Goal: Check status: Check status

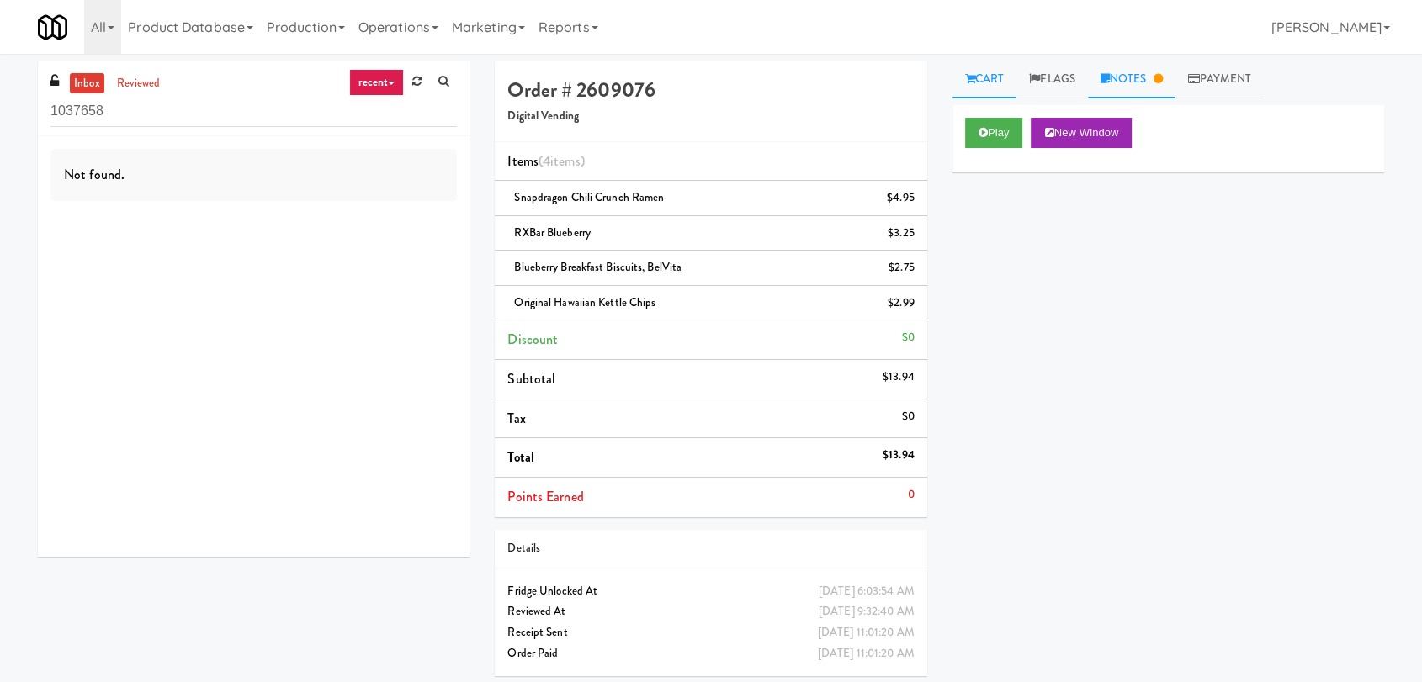
click at [1133, 94] on link "Notes" at bounding box center [1131, 80] width 87 height 38
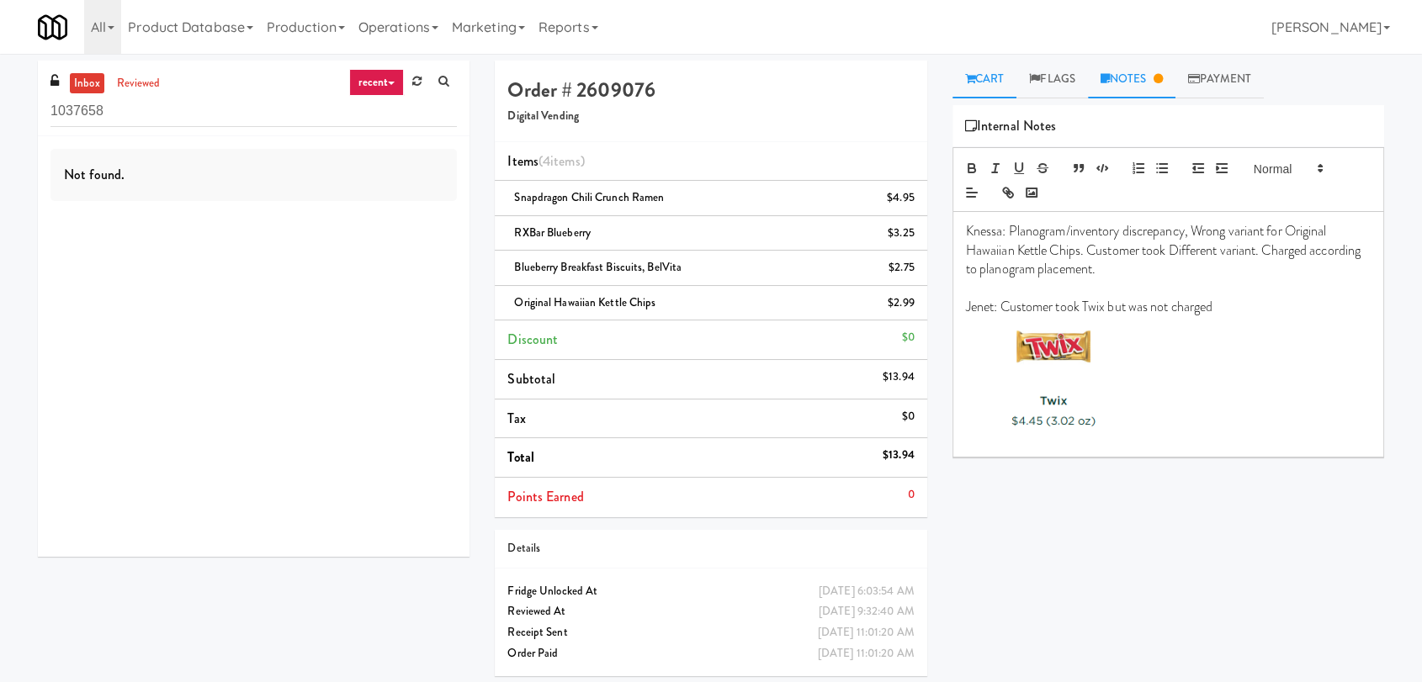
click at [979, 78] on link "Cart" at bounding box center [984, 80] width 65 height 38
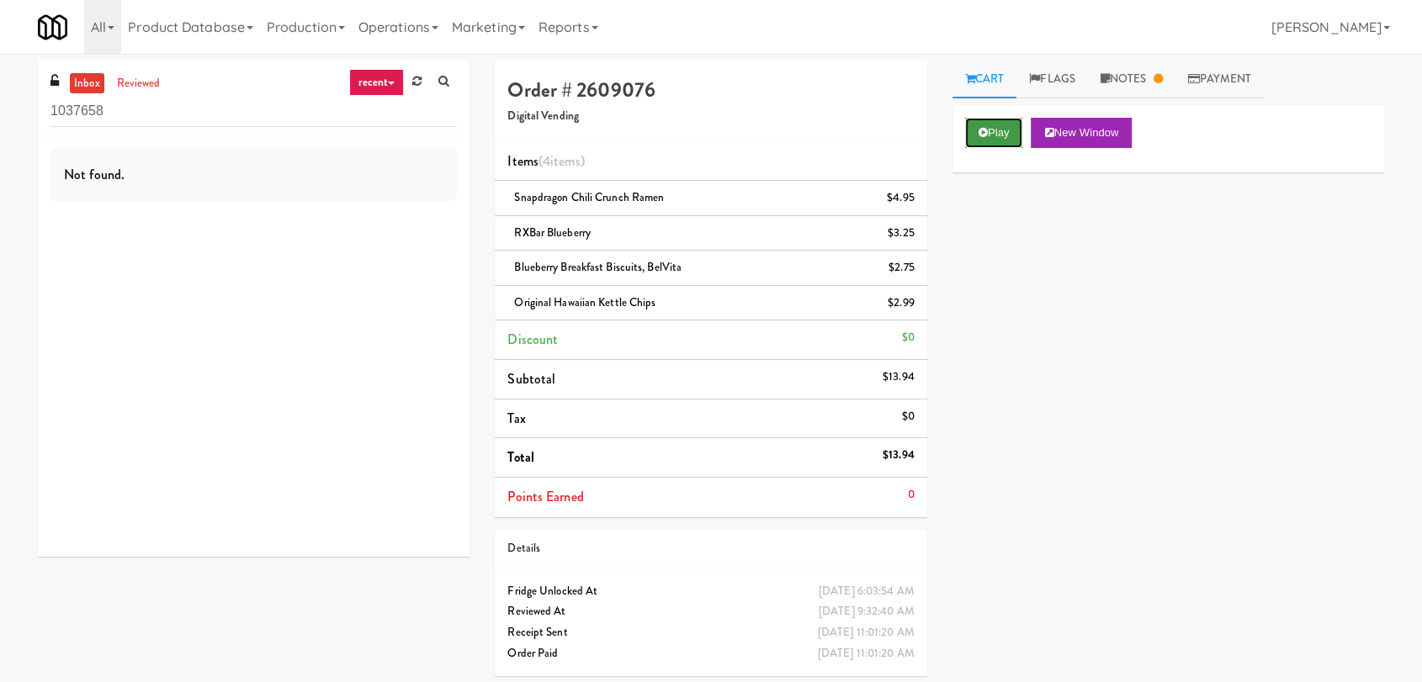
click at [1000, 124] on button "Play" at bounding box center [994, 133] width 58 height 30
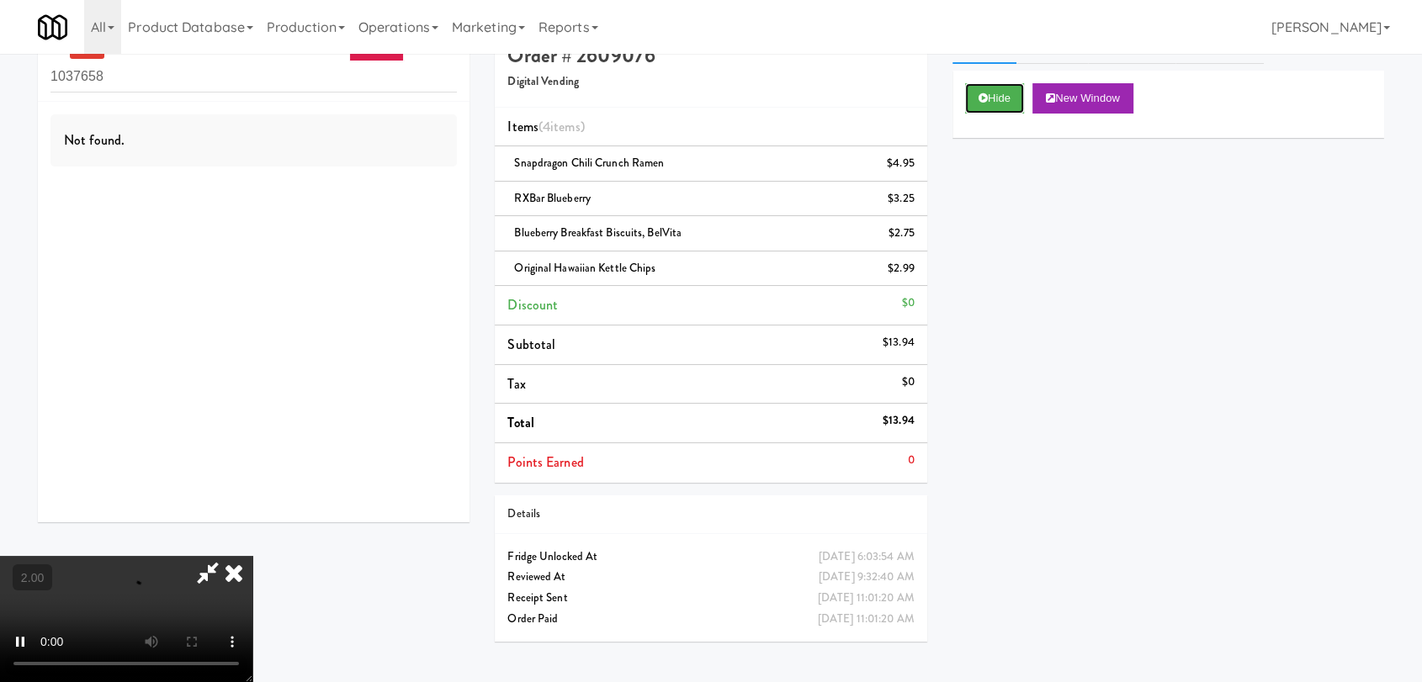
scroll to position [54, 0]
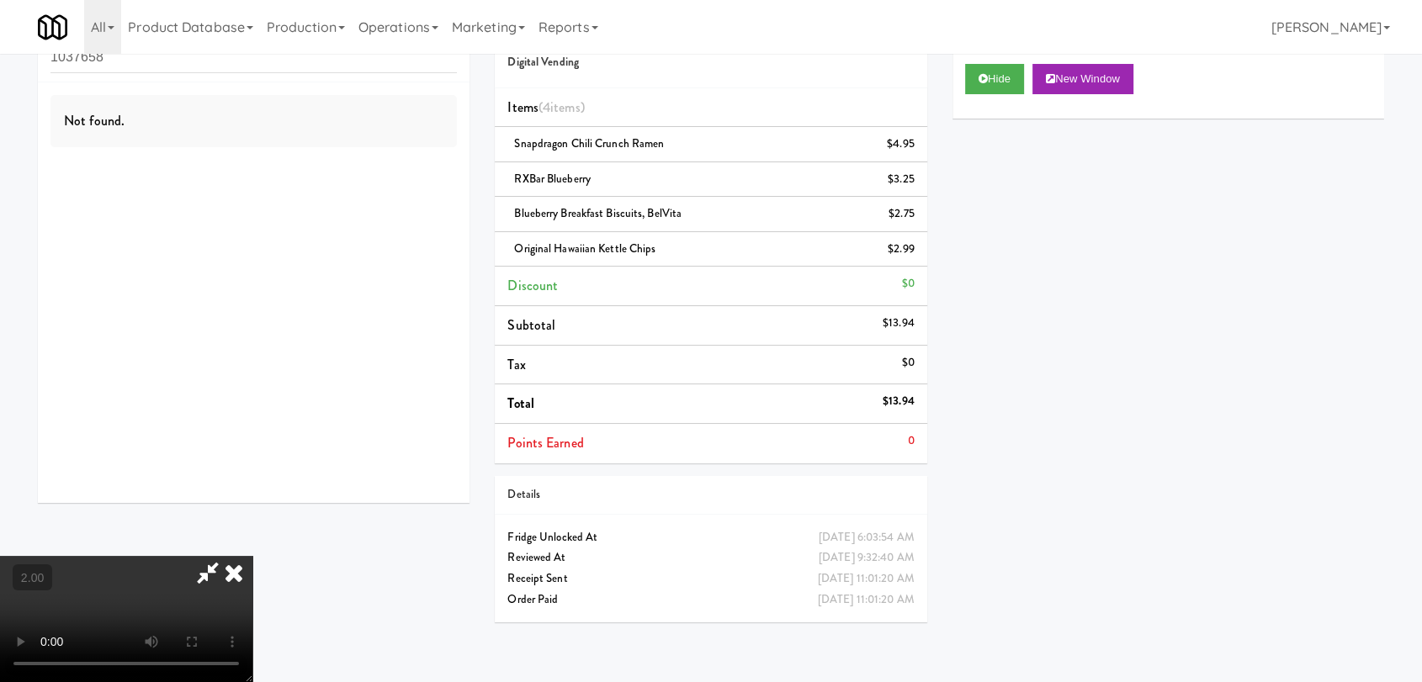
click at [252, 556] on video at bounding box center [126, 619] width 252 height 126
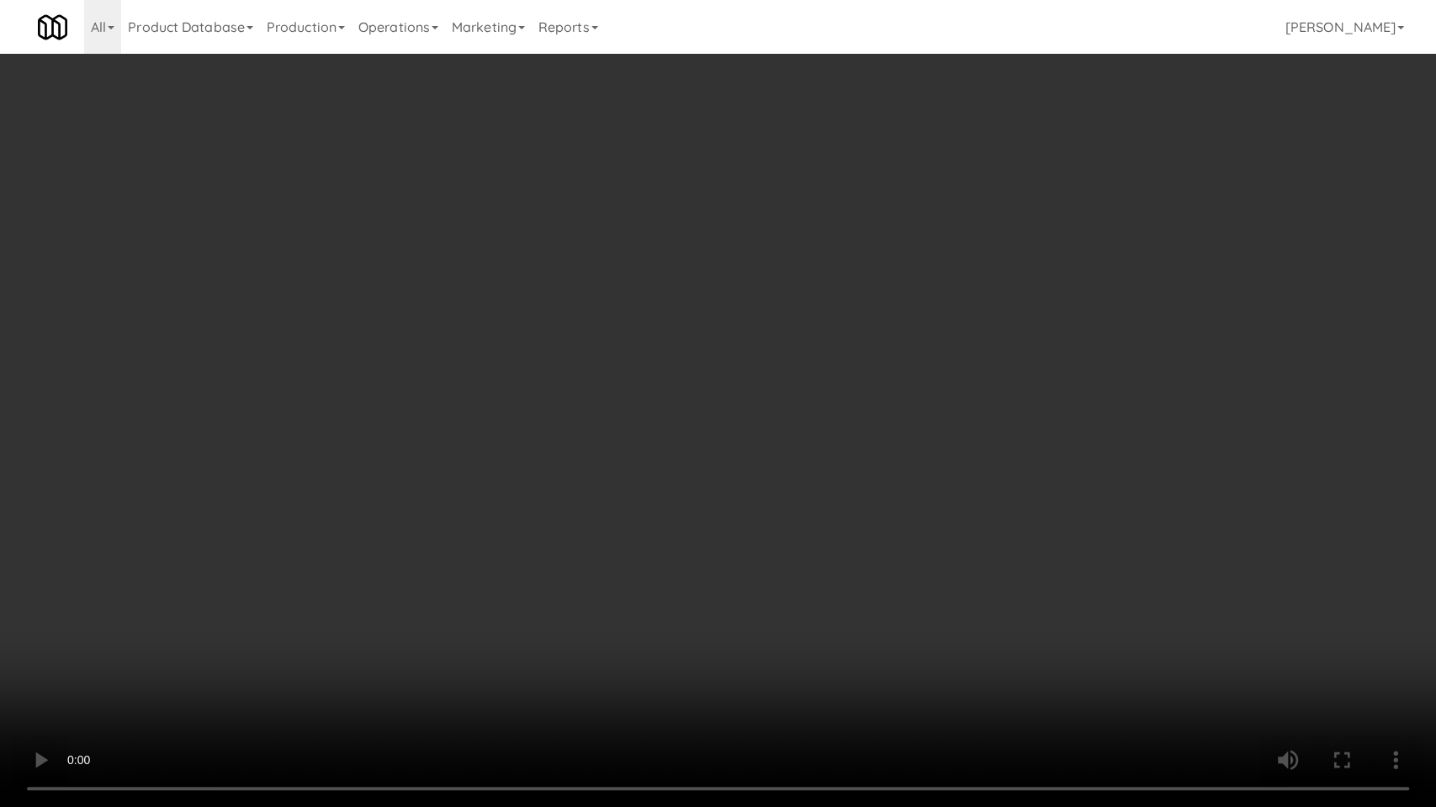
click at [563, 537] on video at bounding box center [718, 403] width 1436 height 807
click at [679, 452] on video at bounding box center [718, 403] width 1436 height 807
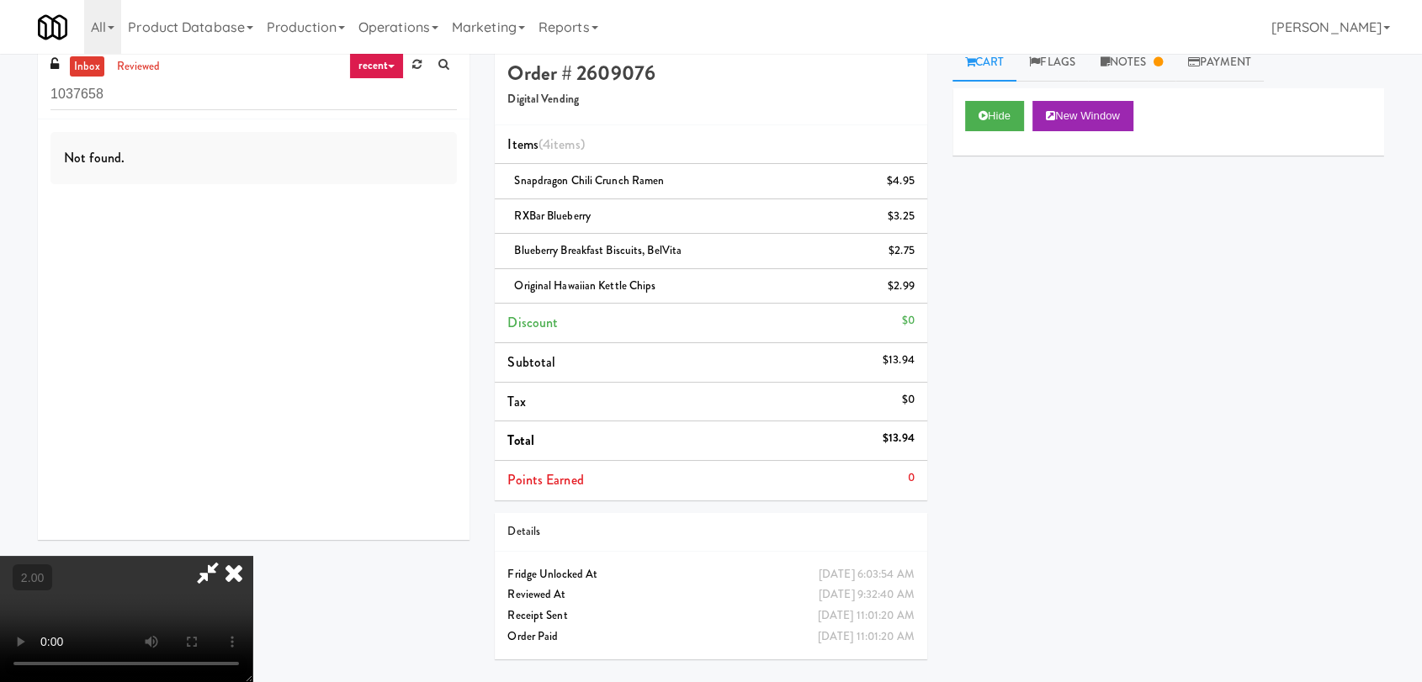
scroll to position [0, 0]
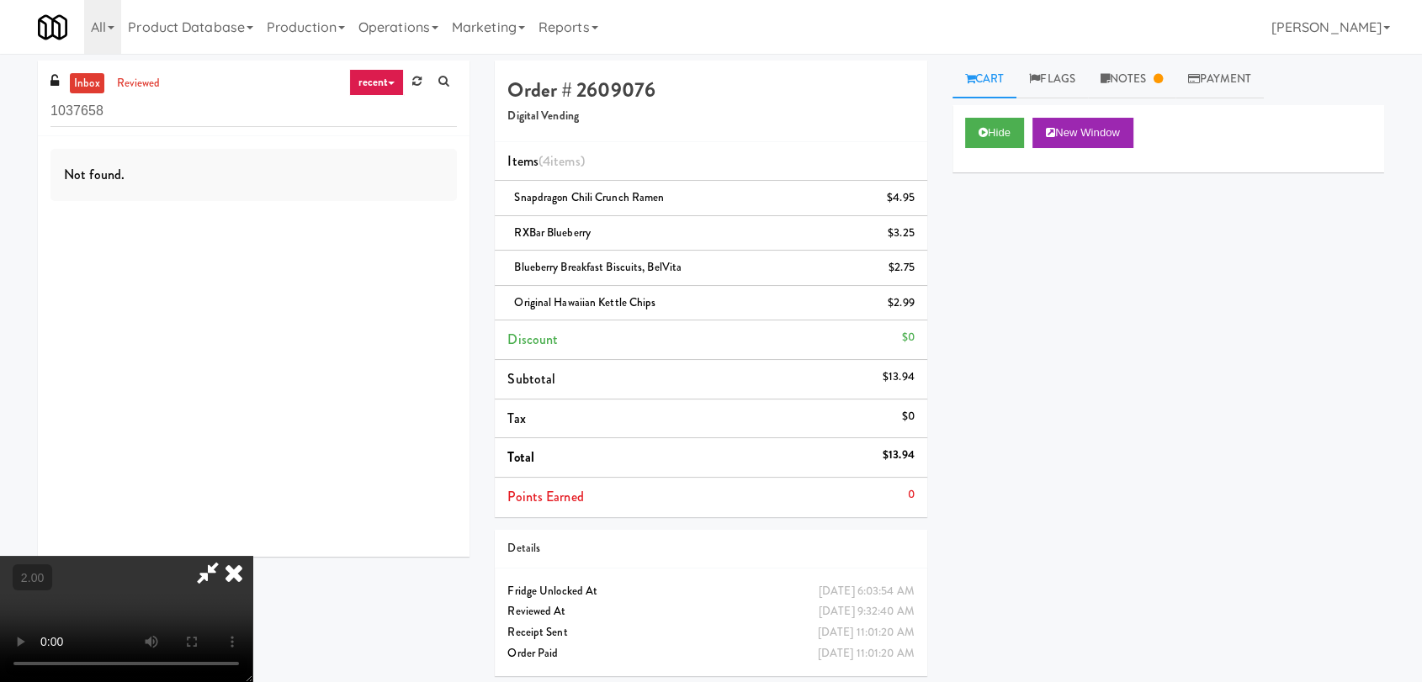
click at [252, 556] on icon at bounding box center [233, 573] width 37 height 34
